Goal: Task Accomplishment & Management: Manage account settings

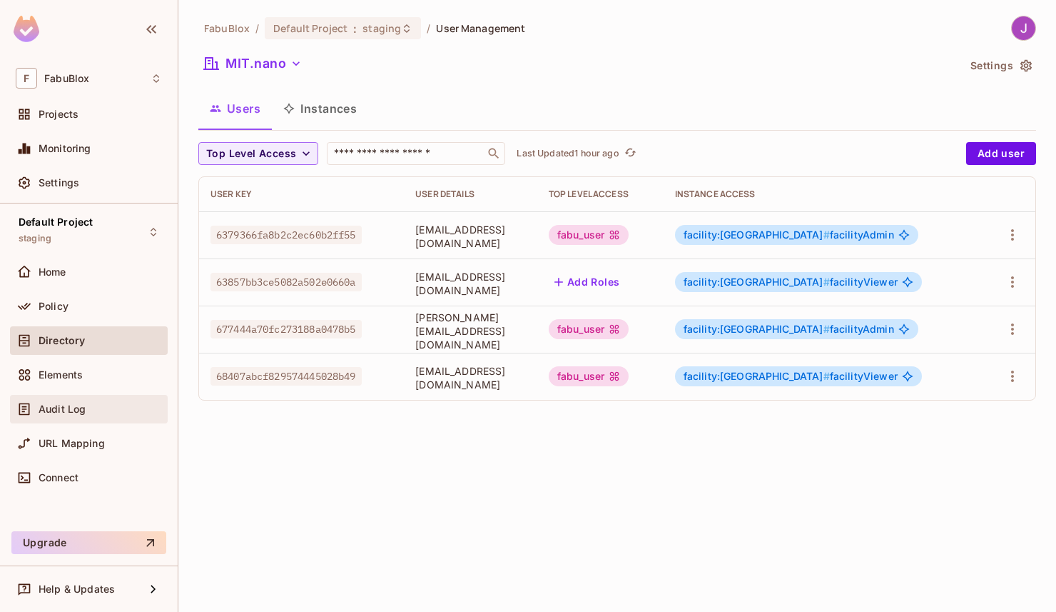
click at [67, 407] on span "Audit Log" at bounding box center [62, 408] width 47 height 11
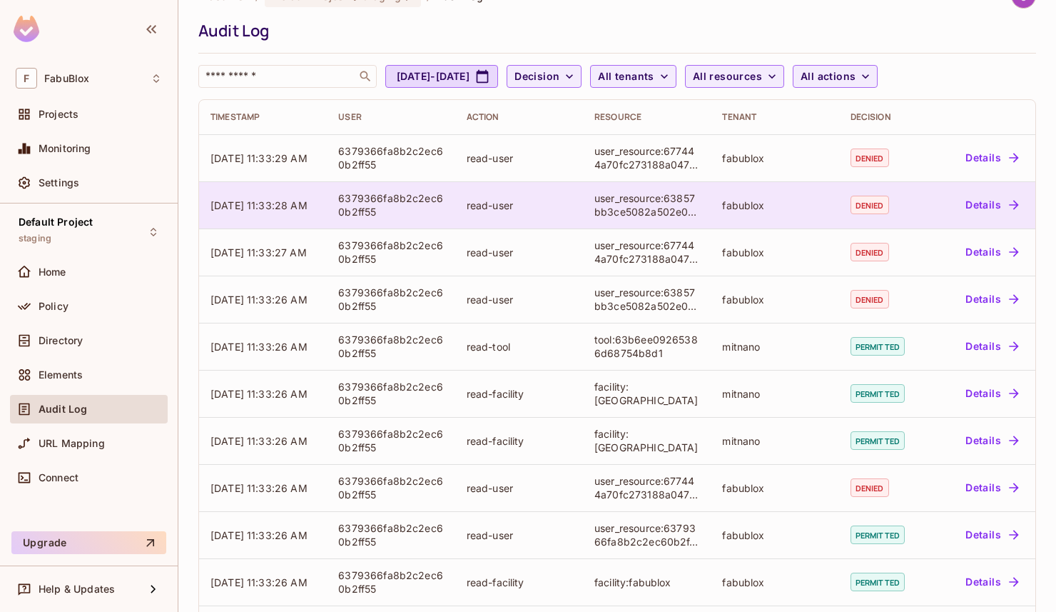
scroll to position [36, 0]
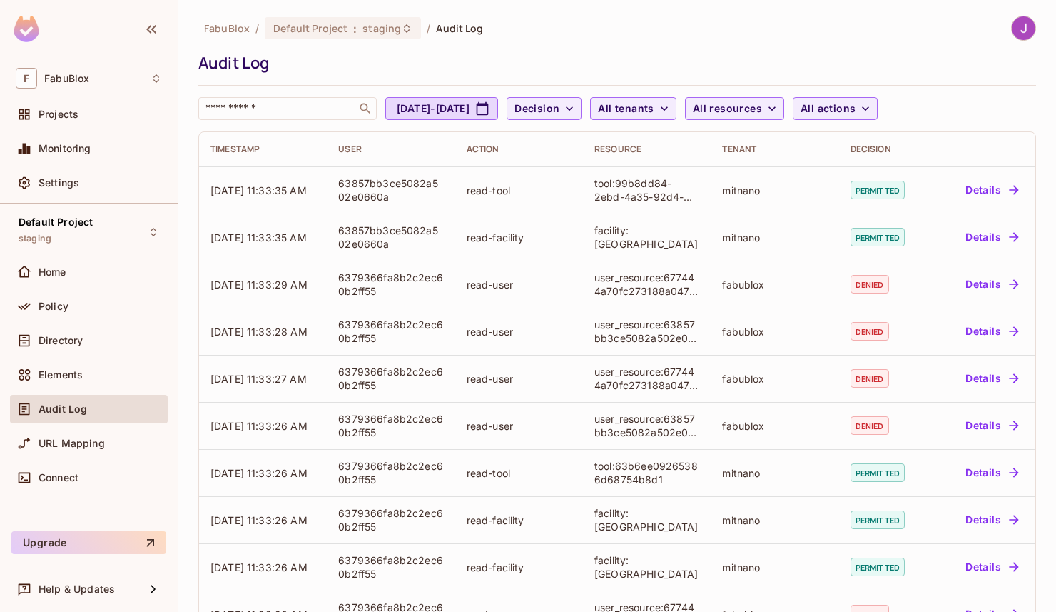
scroll to position [329, 0]
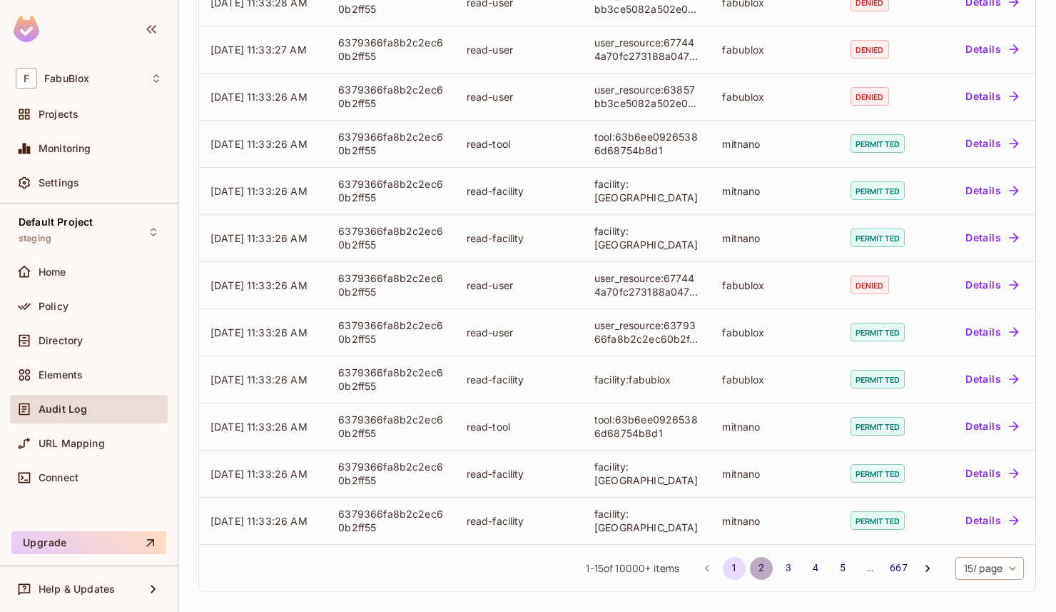
click at [756, 568] on button "2" at bounding box center [761, 568] width 23 height 23
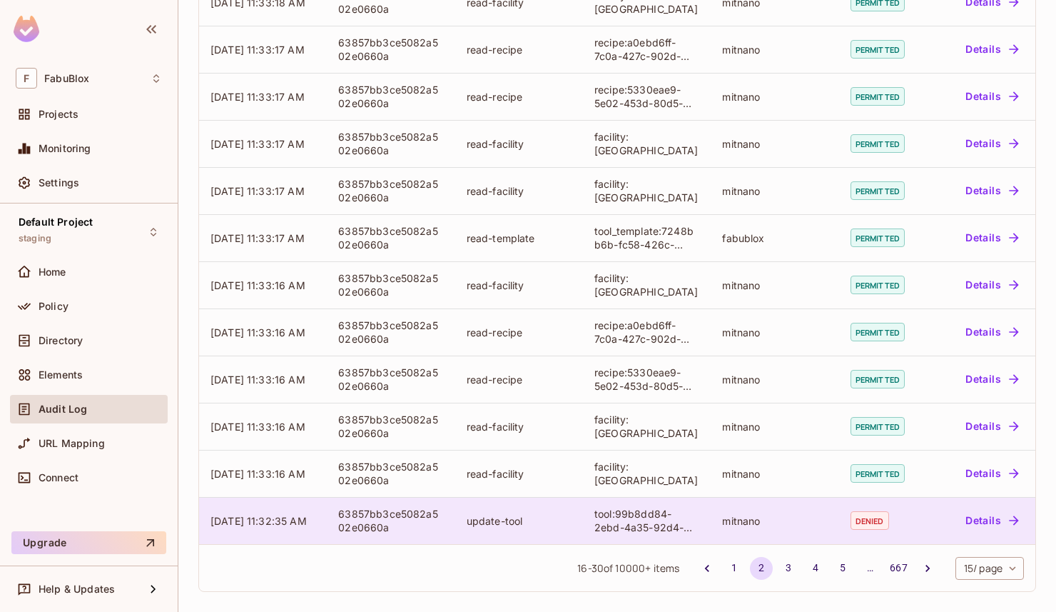
click at [567, 532] on td "update-tool" at bounding box center [519, 520] width 128 height 47
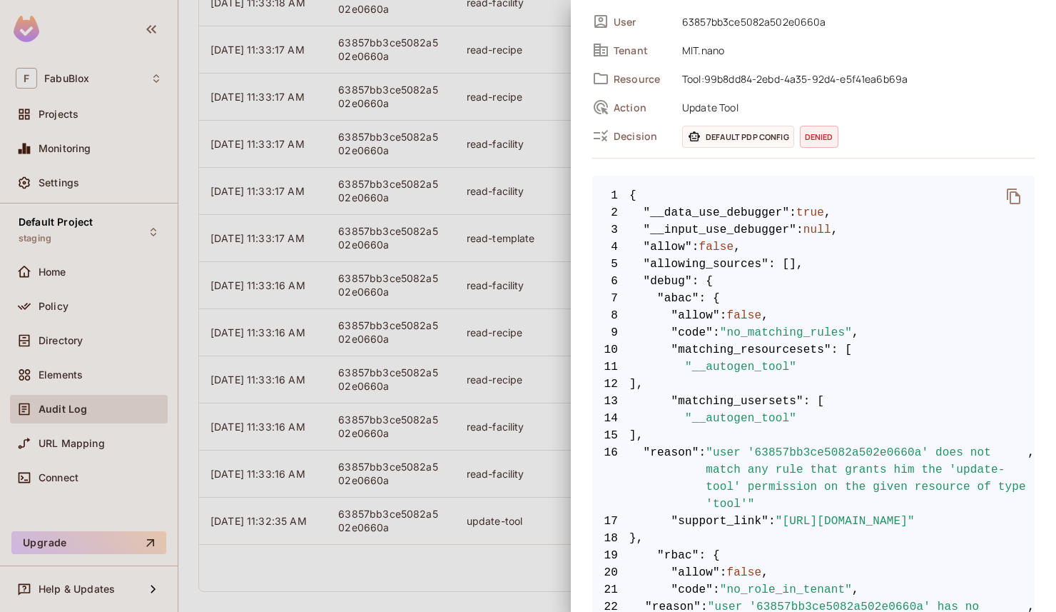
scroll to position [0, 0]
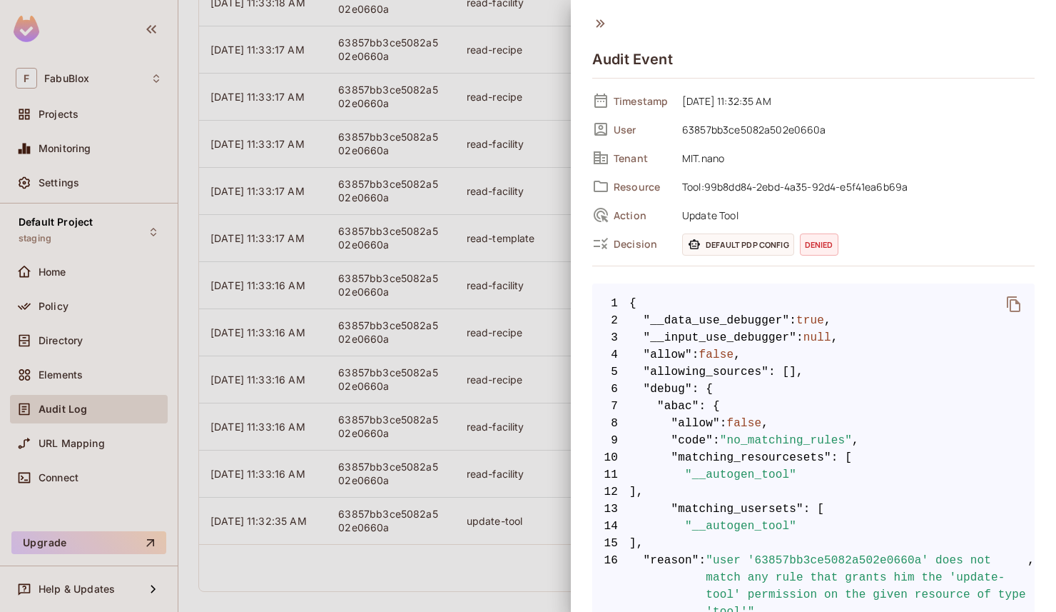
click at [55, 347] on div at bounding box center [528, 306] width 1056 height 612
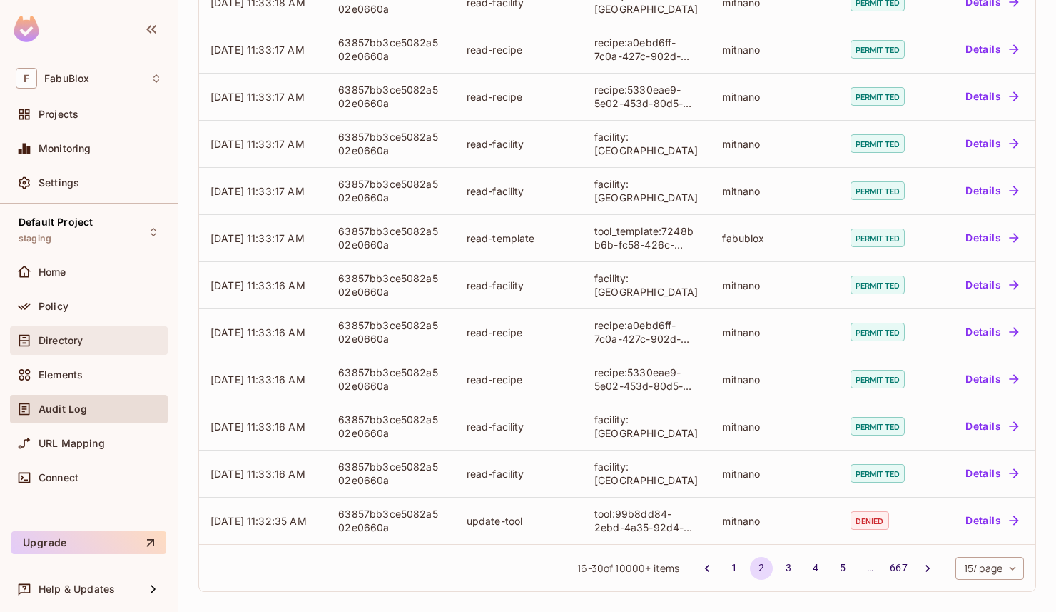
click at [52, 345] on span "Directory" at bounding box center [61, 340] width 44 height 11
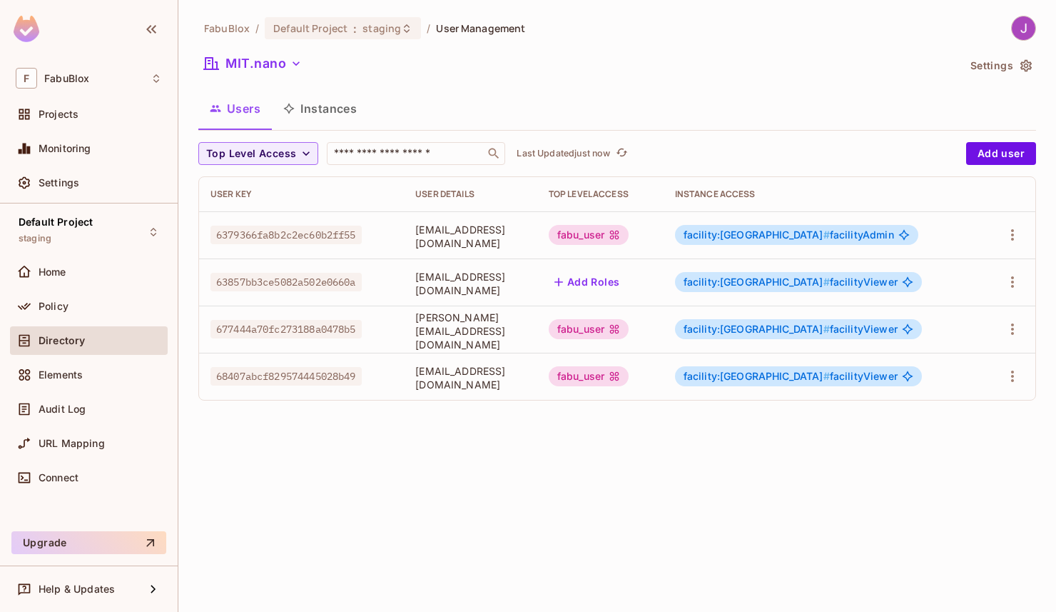
click at [834, 277] on span "facility:mitnano # facilityViewer" at bounding box center [791, 281] width 214 height 11
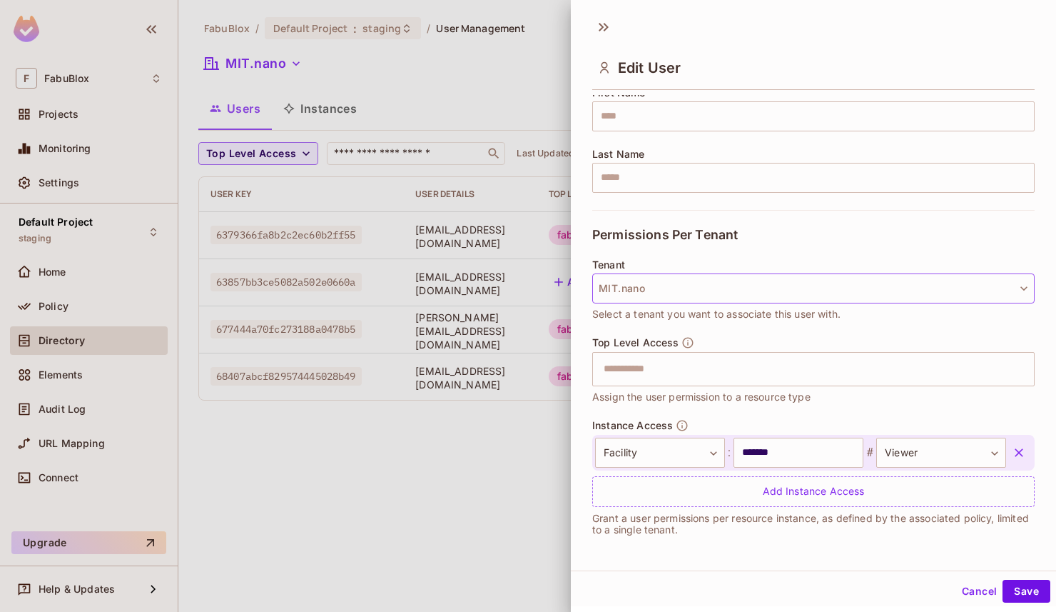
scroll to position [2, 0]
click at [928, 450] on body "**********" at bounding box center [528, 306] width 1056 height 612
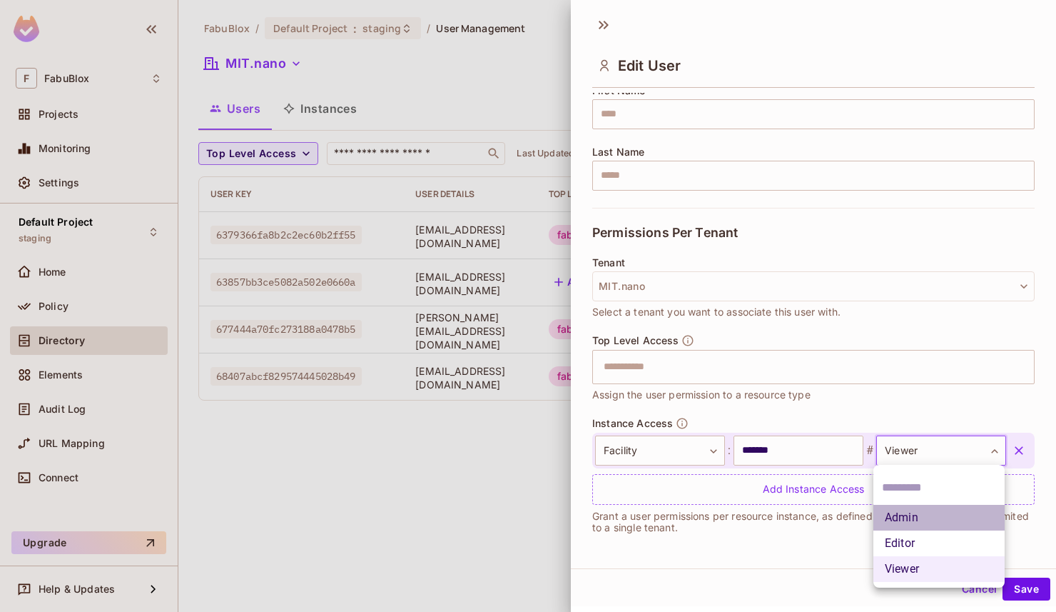
click at [913, 517] on li "Admin" at bounding box center [938, 518] width 131 height 26
type input "**********"
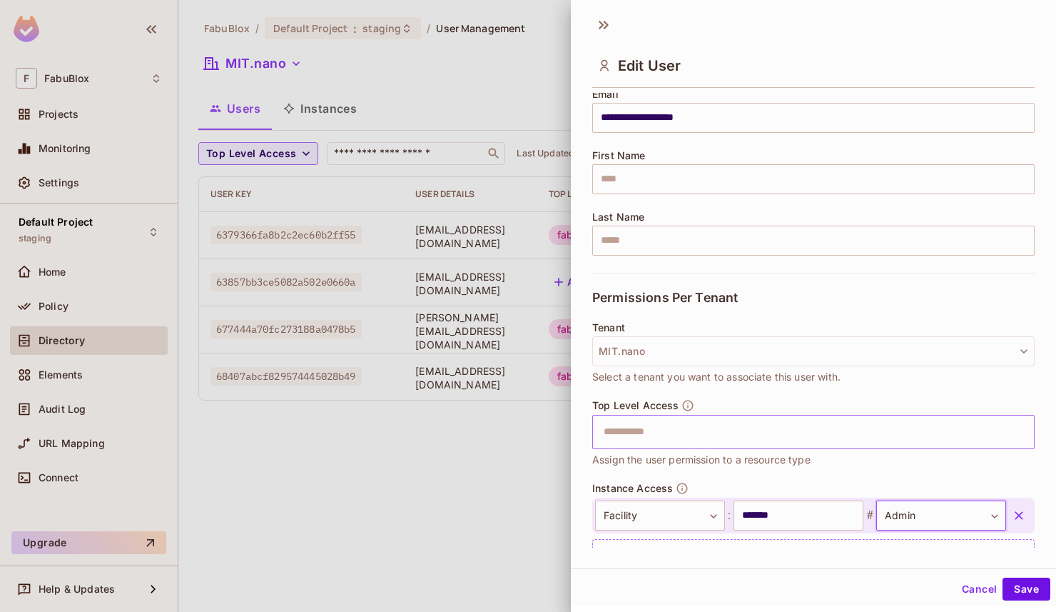
scroll to position [130, 0]
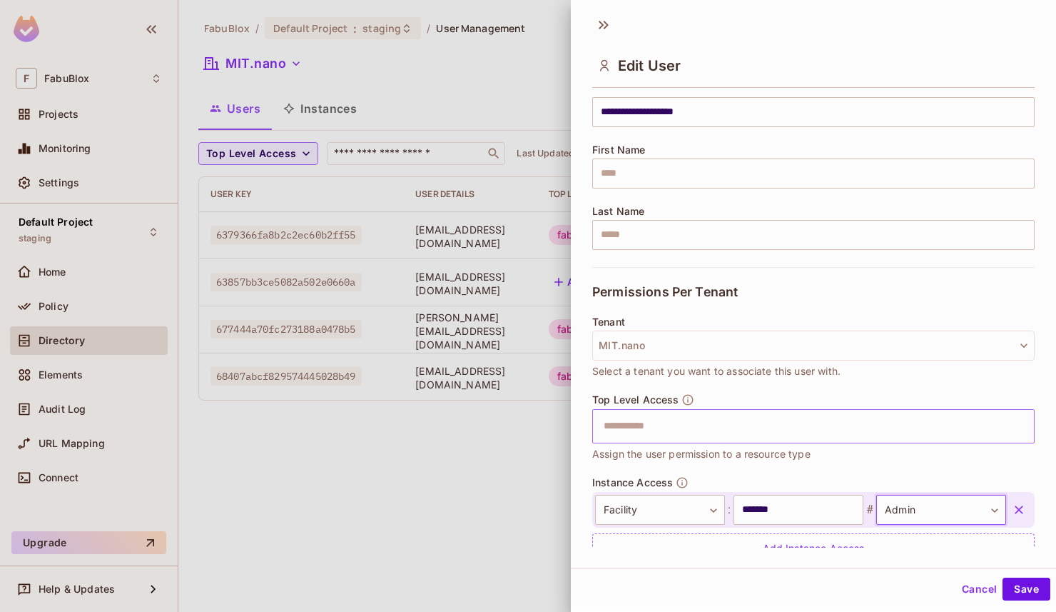
click at [654, 432] on input "text" at bounding box center [801, 426] width 412 height 29
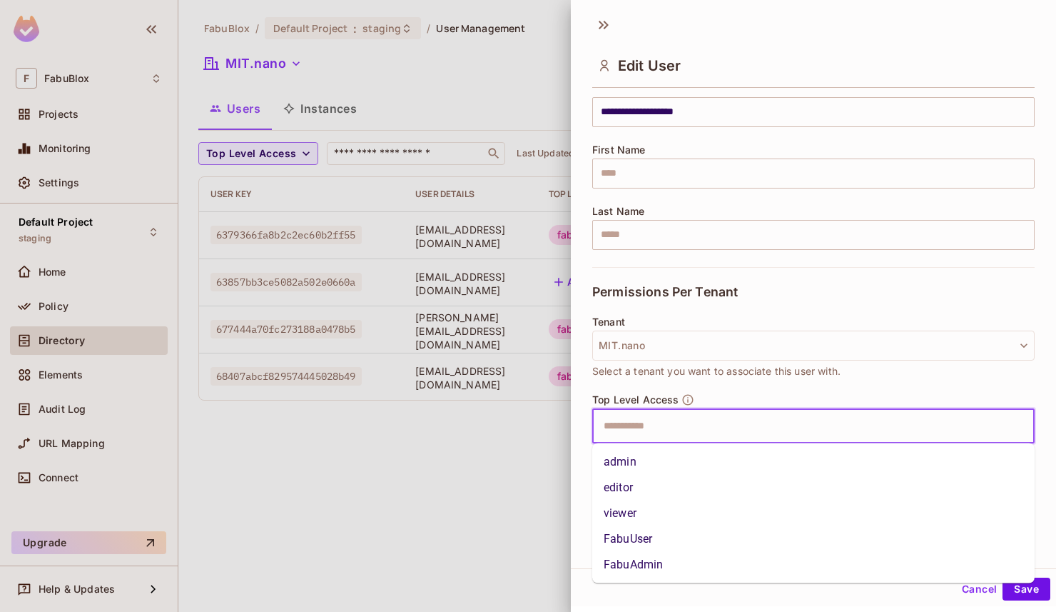
click at [639, 537] on li "FabuUser" at bounding box center [813, 539] width 442 height 26
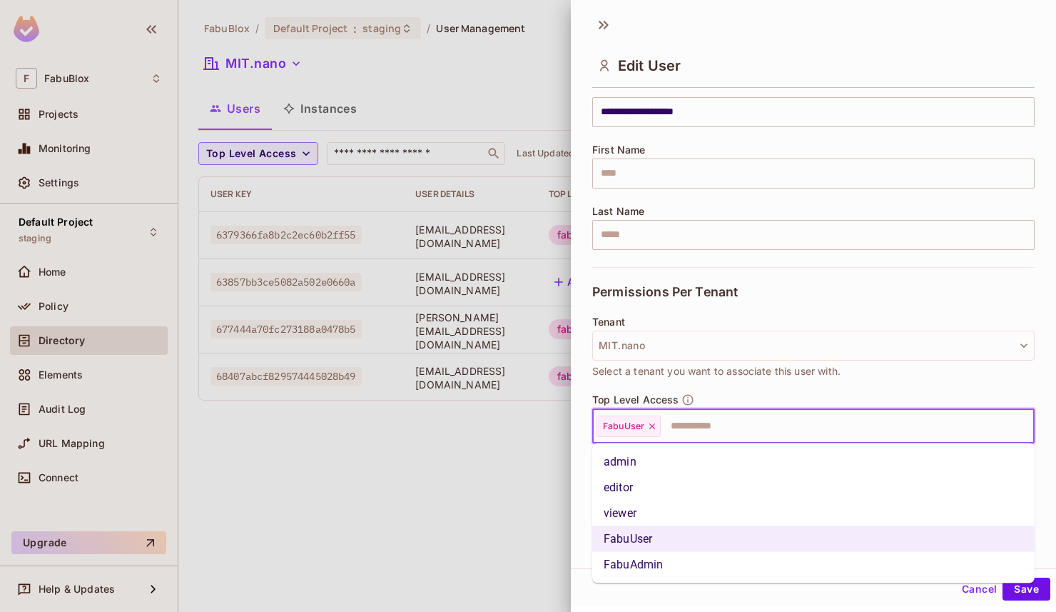
click at [694, 427] on input "text" at bounding box center [834, 426] width 345 height 29
click at [662, 564] on li "FabuAdmin" at bounding box center [813, 565] width 442 height 26
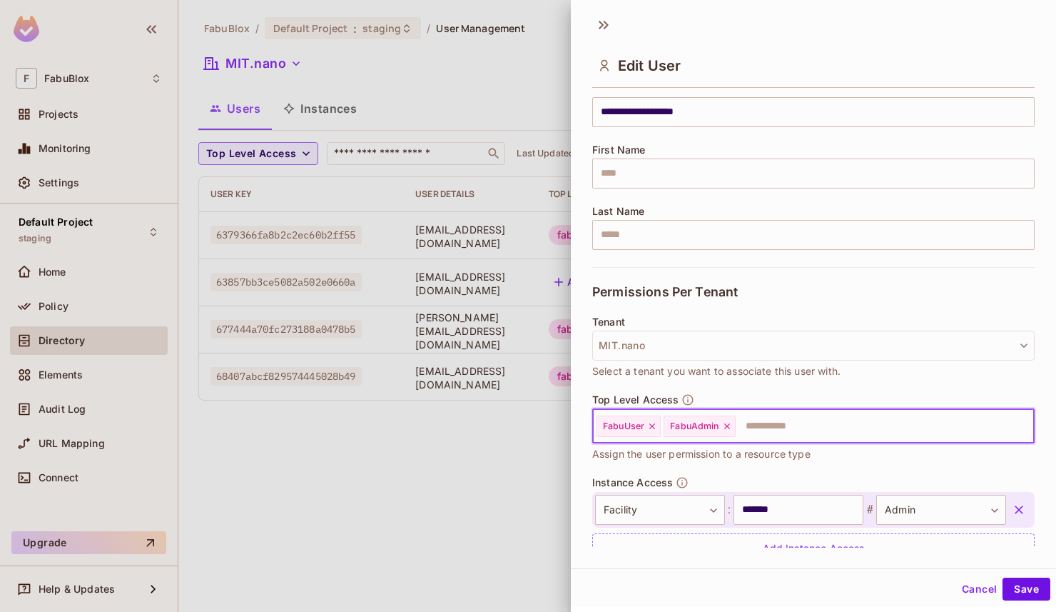
scroll to position [189, 0]
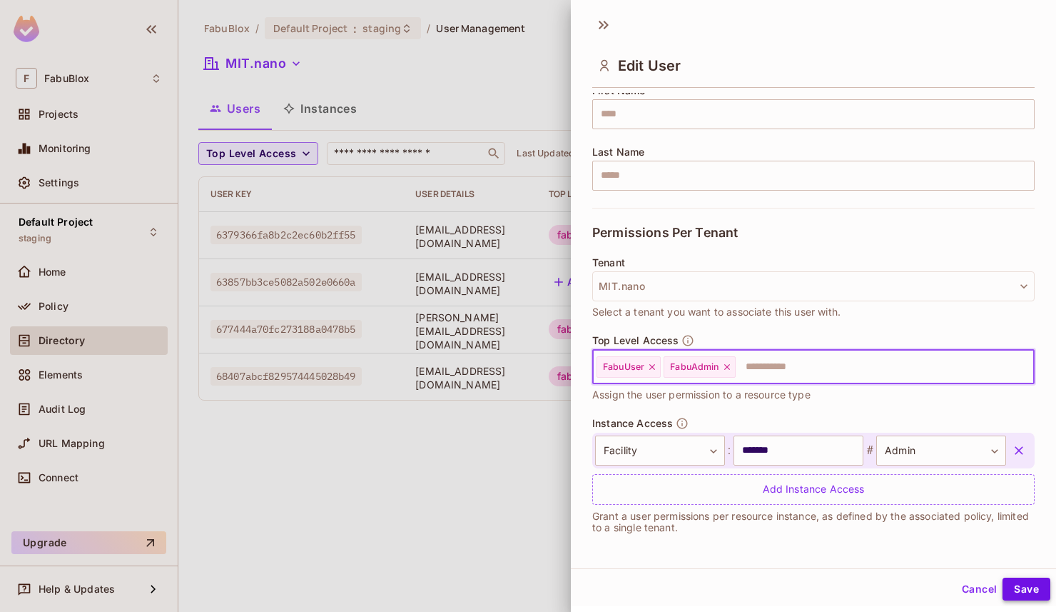
click at [1038, 592] on button "Save" at bounding box center [1027, 588] width 48 height 23
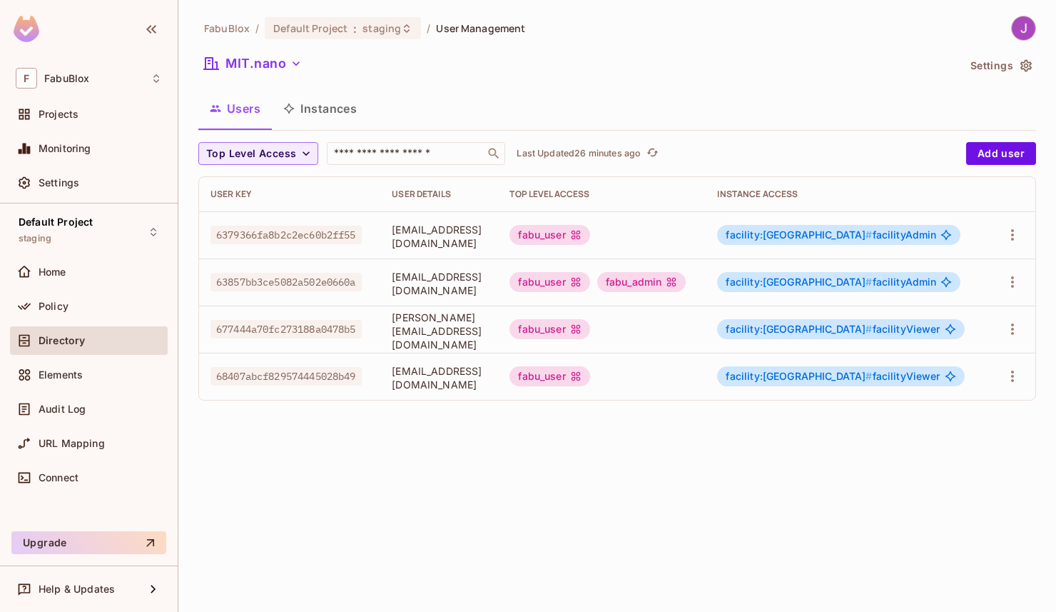
click at [826, 234] on span "facility:mitnano #" at bounding box center [799, 234] width 146 height 12
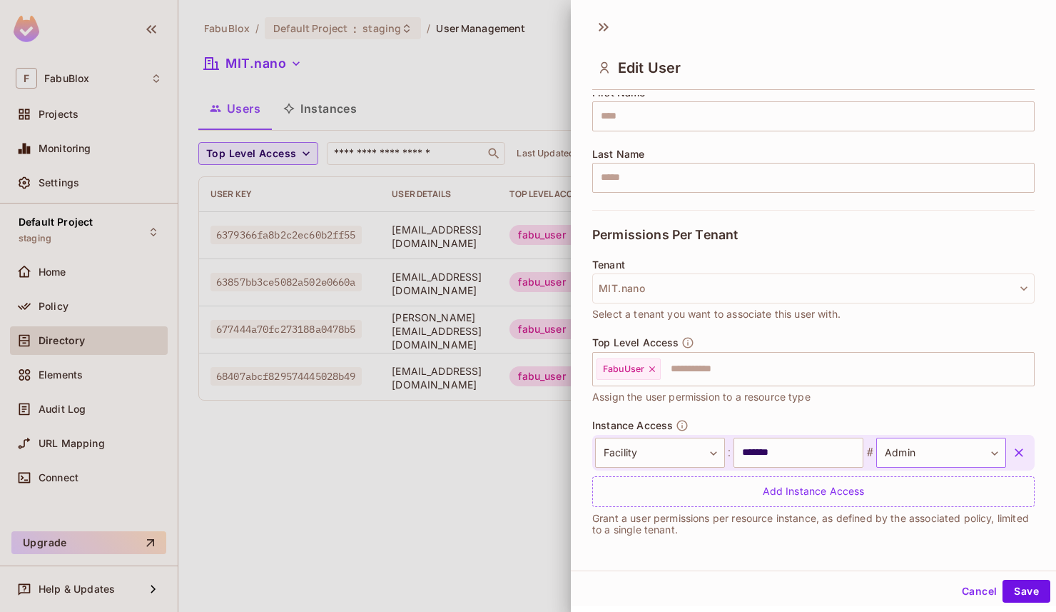
click at [905, 449] on body "**********" at bounding box center [528, 306] width 1056 height 612
click at [883, 562] on li "Viewer" at bounding box center [921, 571] width 131 height 26
type input "**********"
click at [1015, 597] on button "Save" at bounding box center [1027, 590] width 48 height 23
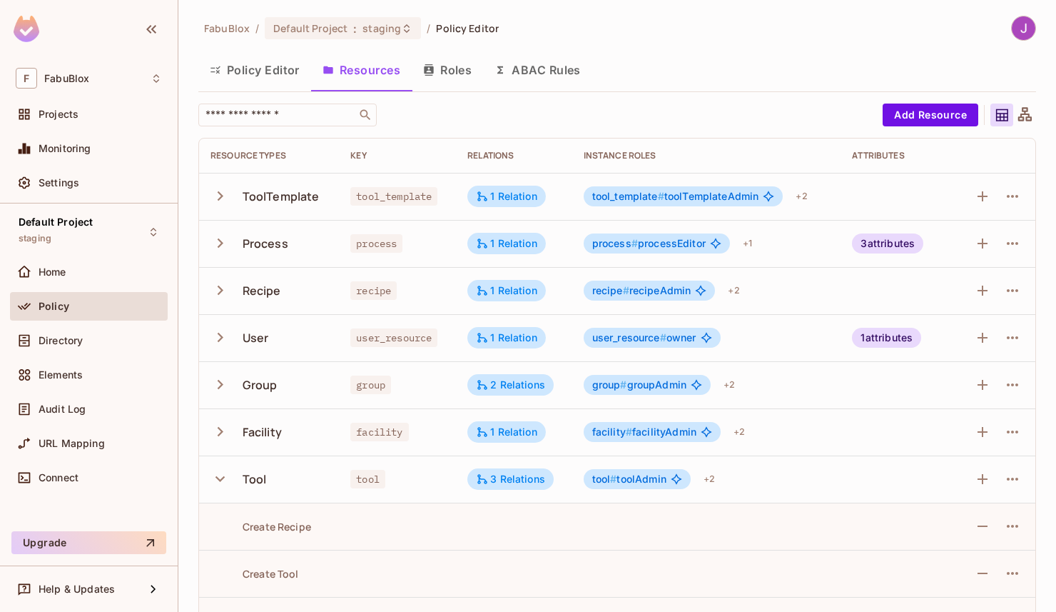
scroll to position [233, 0]
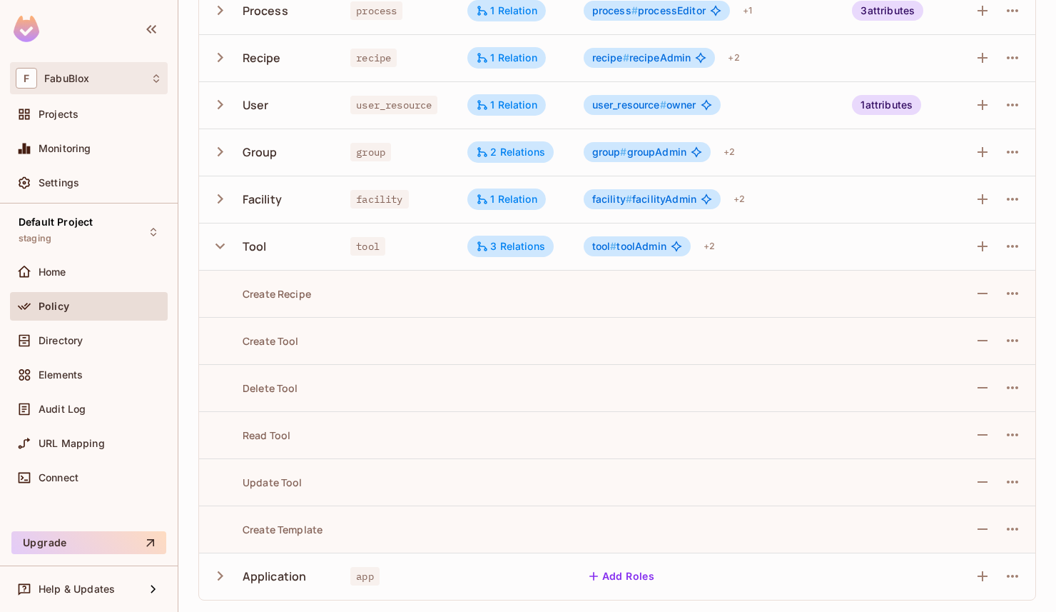
click at [103, 79] on div "F FabuBlox" at bounding box center [89, 78] width 146 height 21
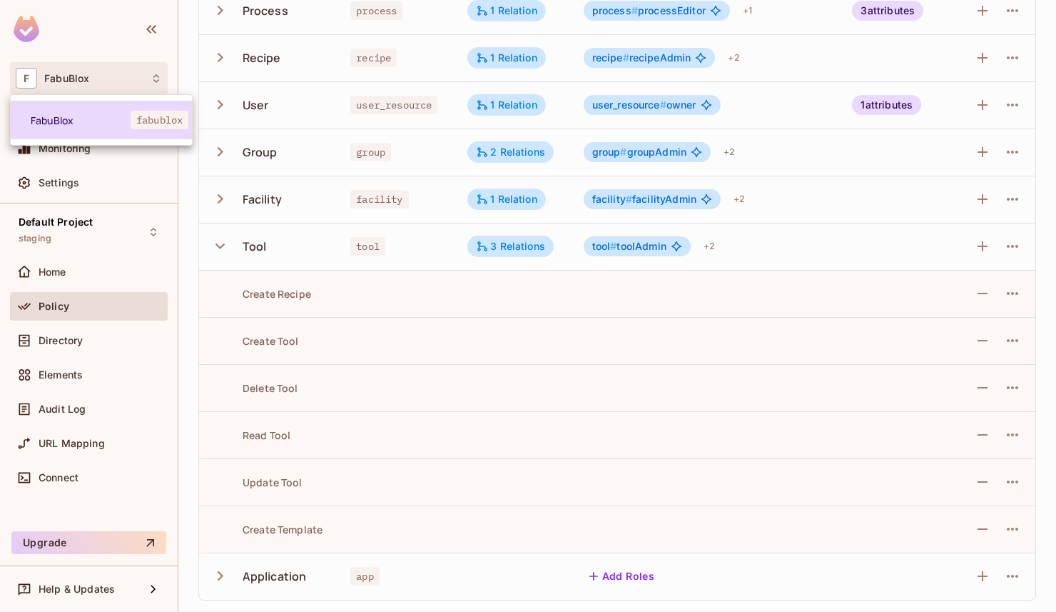
click at [94, 123] on span "FabuBlox" at bounding box center [81, 120] width 100 height 14
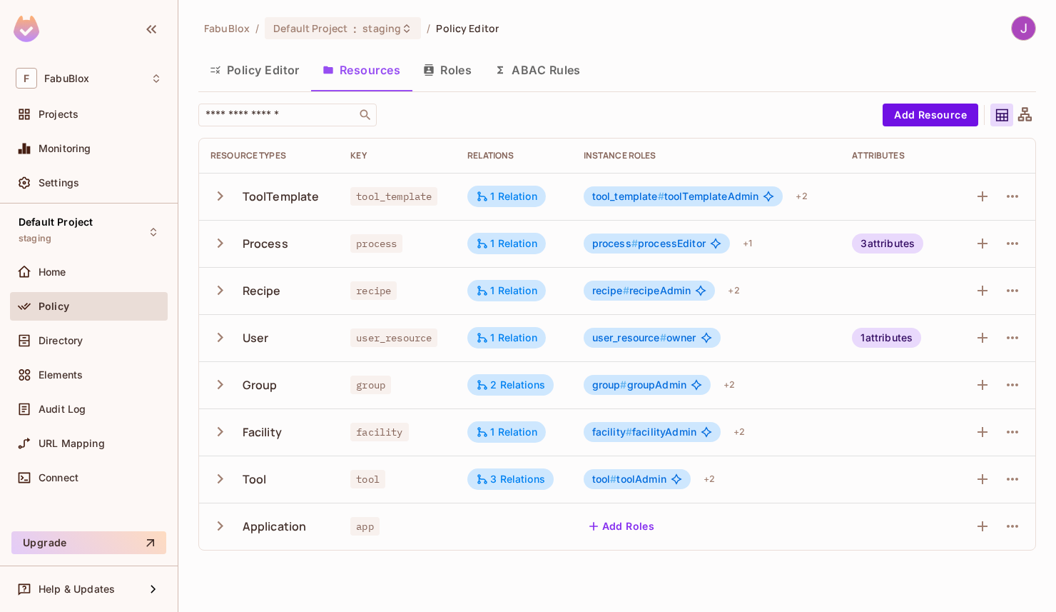
scroll to position [0, 0]
click at [75, 179] on span "Settings" at bounding box center [59, 182] width 41 height 11
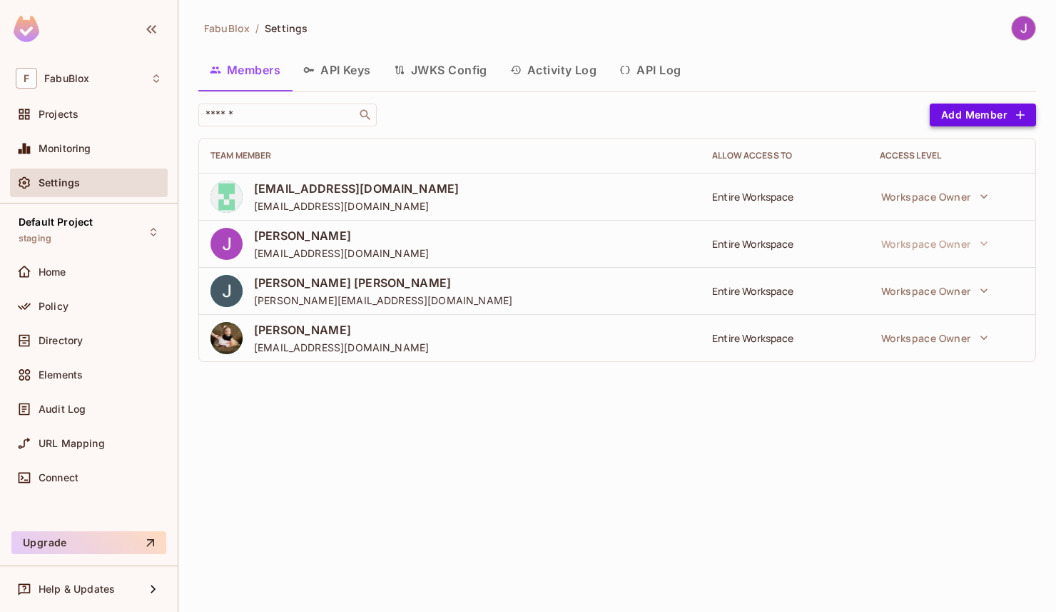
click at [963, 111] on button "Add Member" at bounding box center [983, 114] width 106 height 23
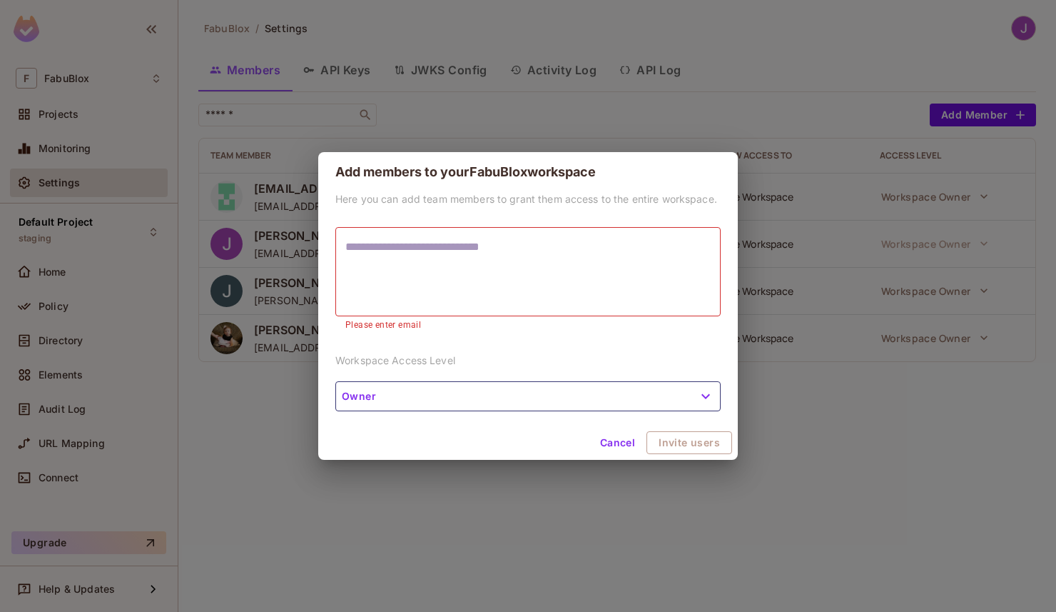
click at [825, 455] on div "Add members to your FabuBlox workspace Here you can add team members to grant t…" at bounding box center [528, 306] width 1056 height 612
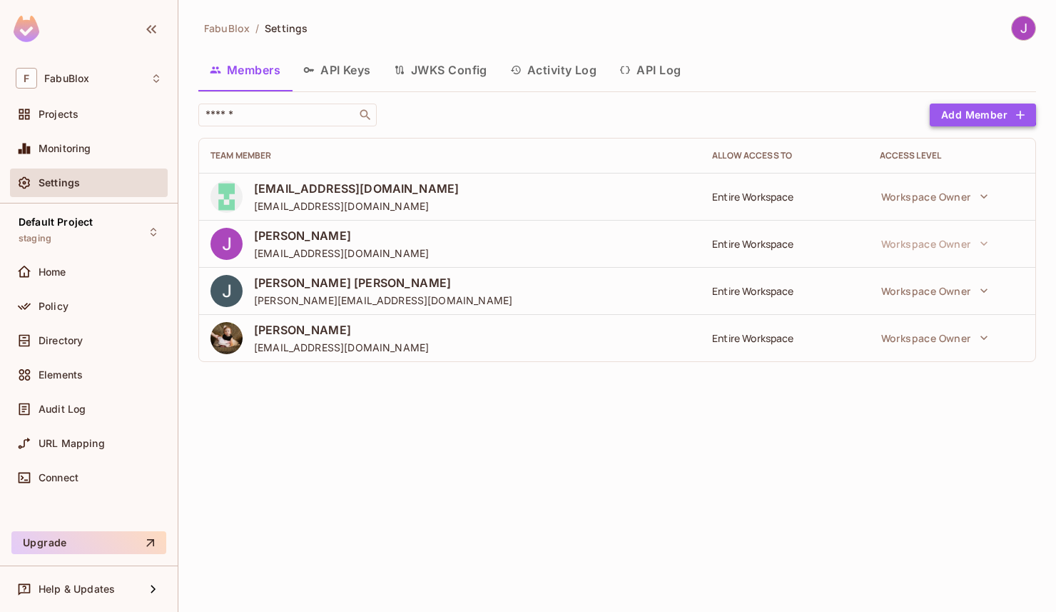
click at [962, 111] on button "Add Member" at bounding box center [983, 114] width 106 height 23
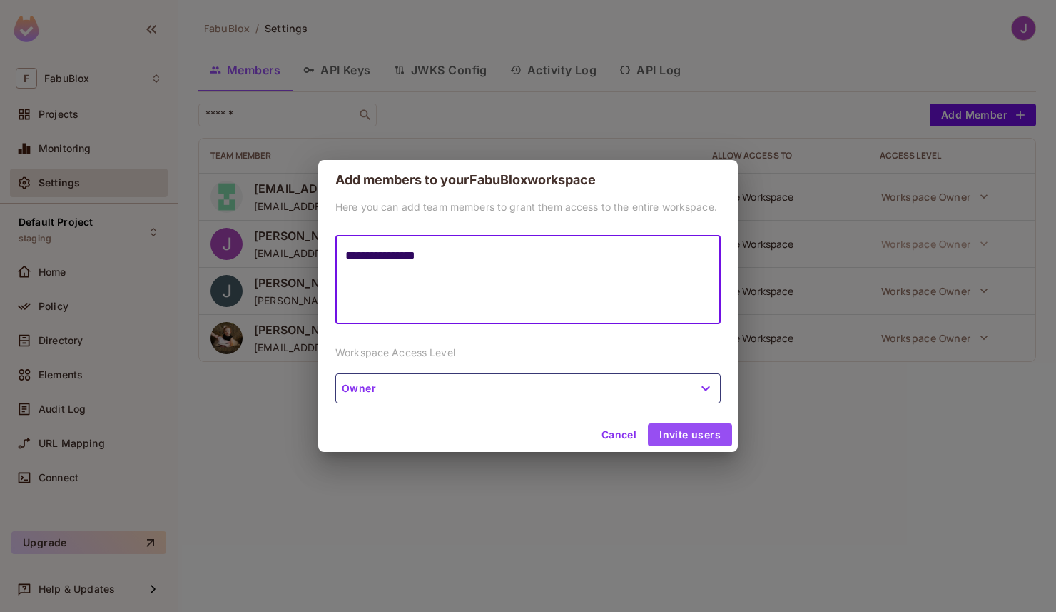
type textarea "**********"
click at [689, 435] on button "Invite users" at bounding box center [690, 434] width 84 height 23
